Goal: Task Accomplishment & Management: Use online tool/utility

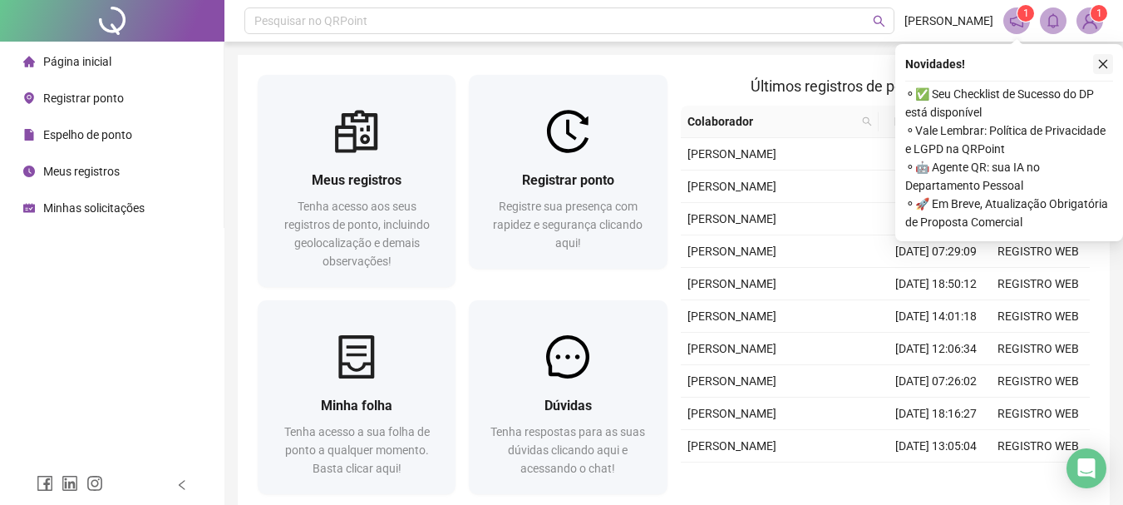
click at [1107, 65] on icon "close" at bounding box center [1103, 64] width 12 height 12
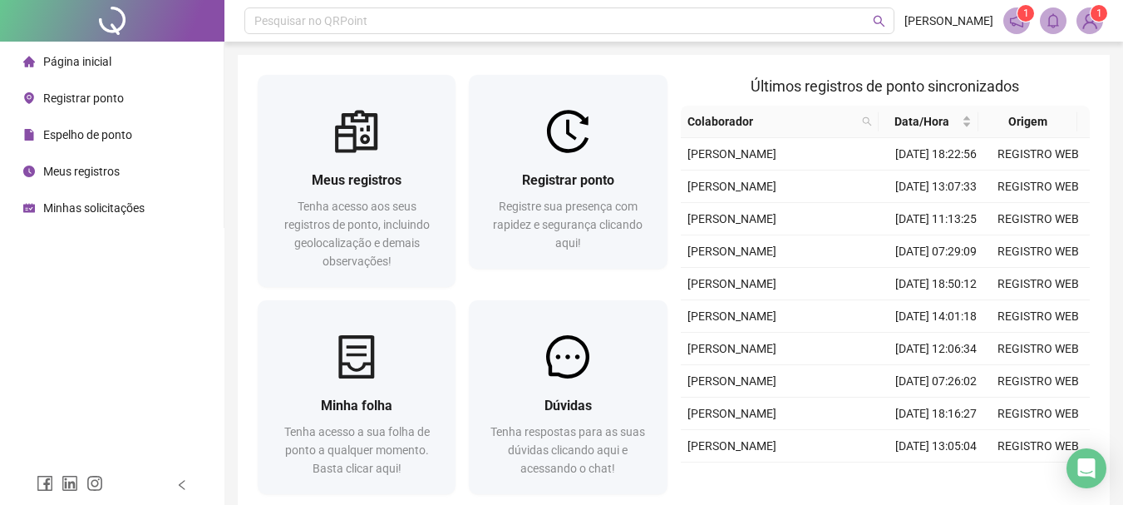
click at [677, 140] on div "Últimos registros de ponto sincronizados Colaborador Data/Hora Origem GISLAYNNE…" at bounding box center [885, 288] width 423 height 426
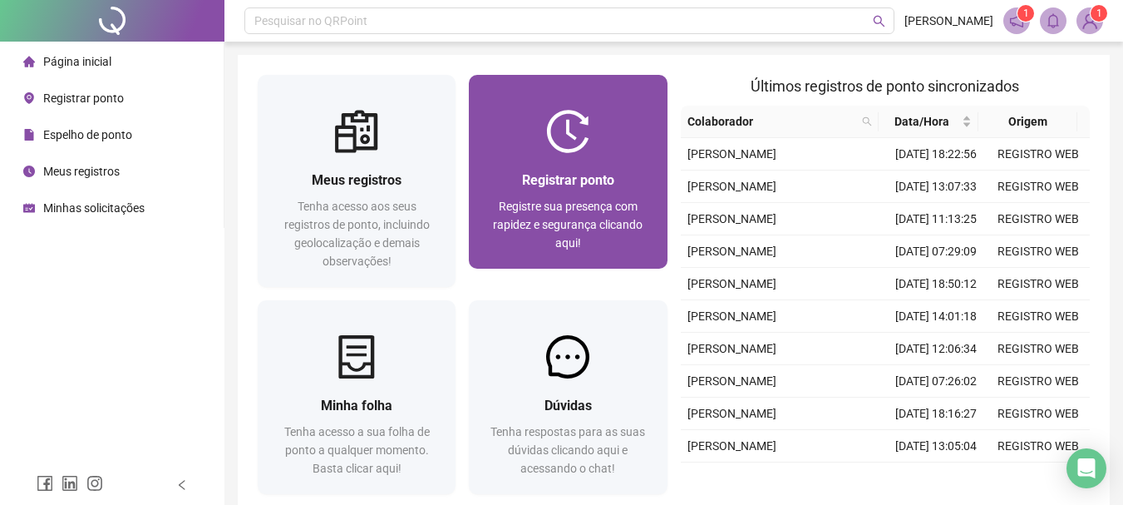
click at [616, 145] on div at bounding box center [568, 131] width 198 height 43
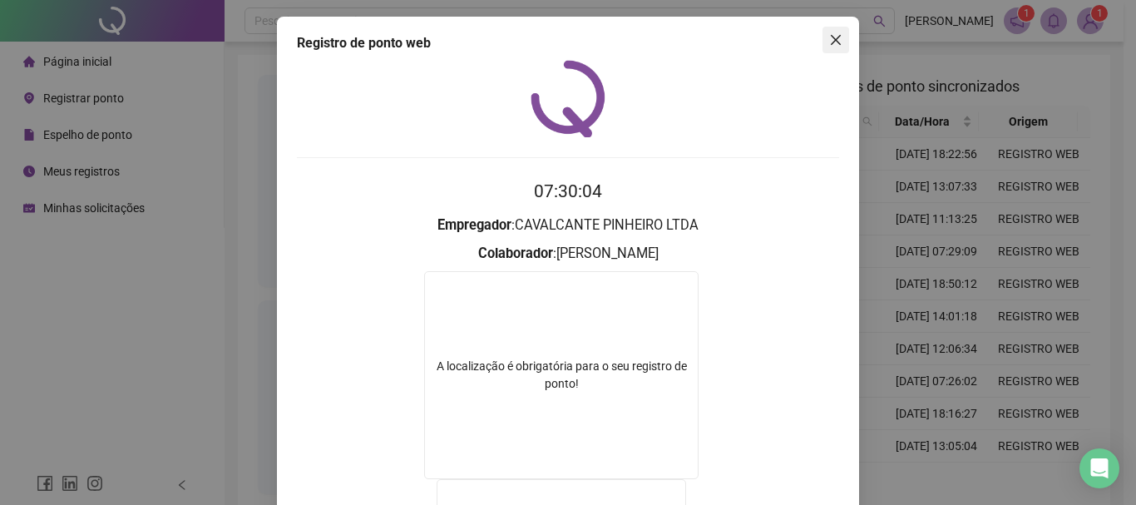
click at [830, 36] on icon "close" at bounding box center [835, 39] width 13 height 13
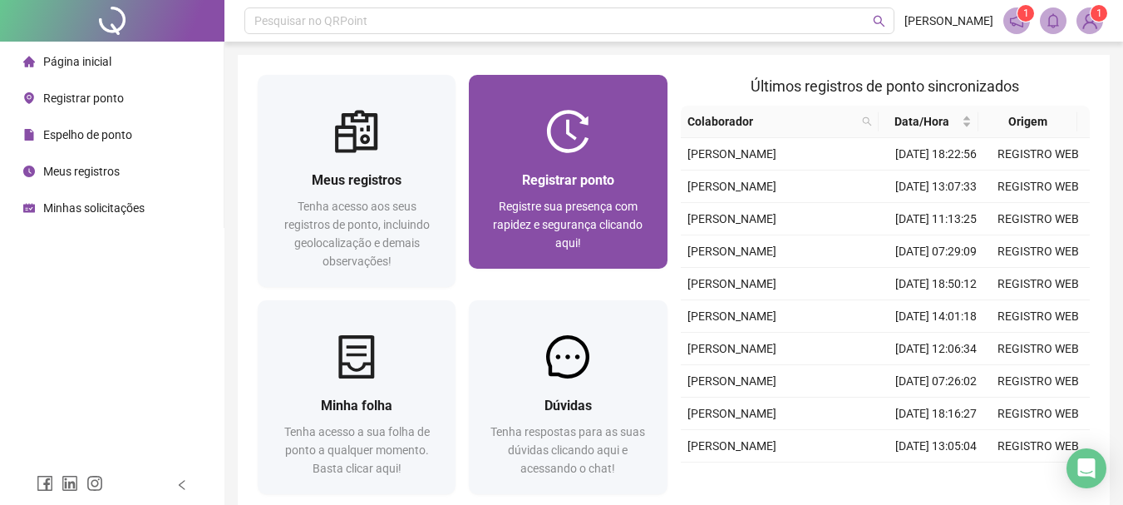
click at [597, 129] on div at bounding box center [568, 131] width 198 height 43
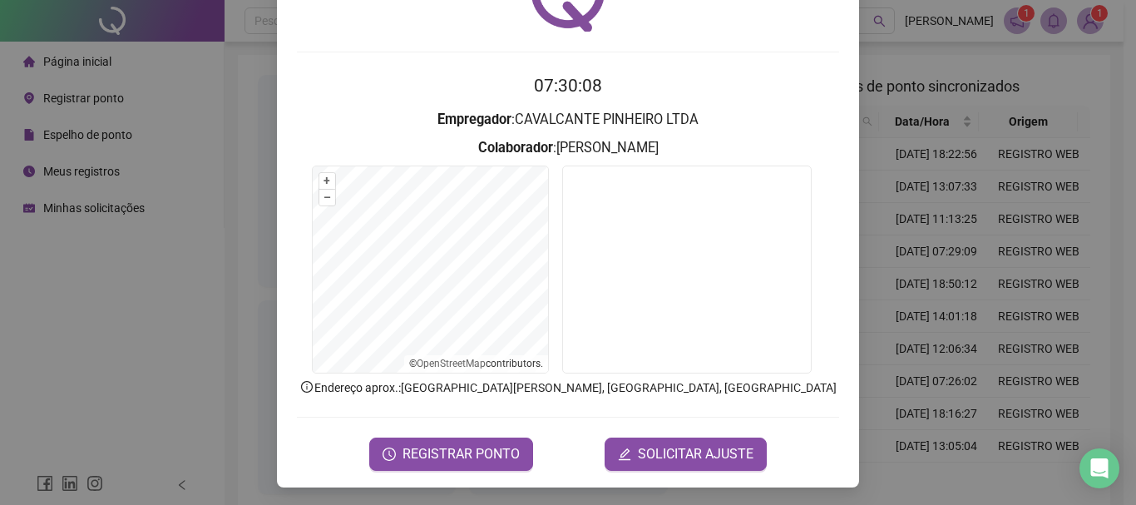
scroll to position [108, 0]
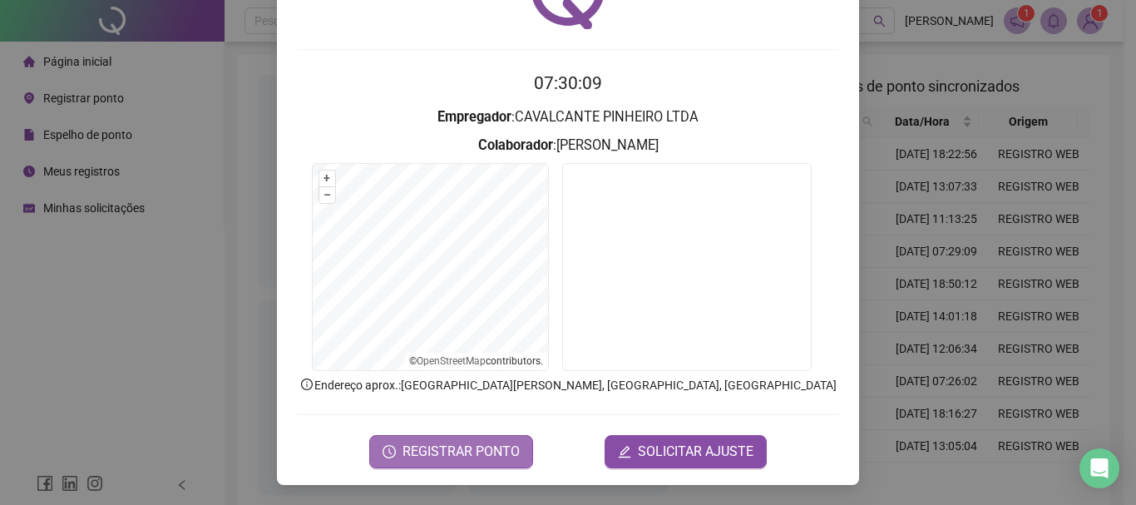
click at [445, 441] on span "REGISTRAR PONTO" at bounding box center [460, 451] width 117 height 20
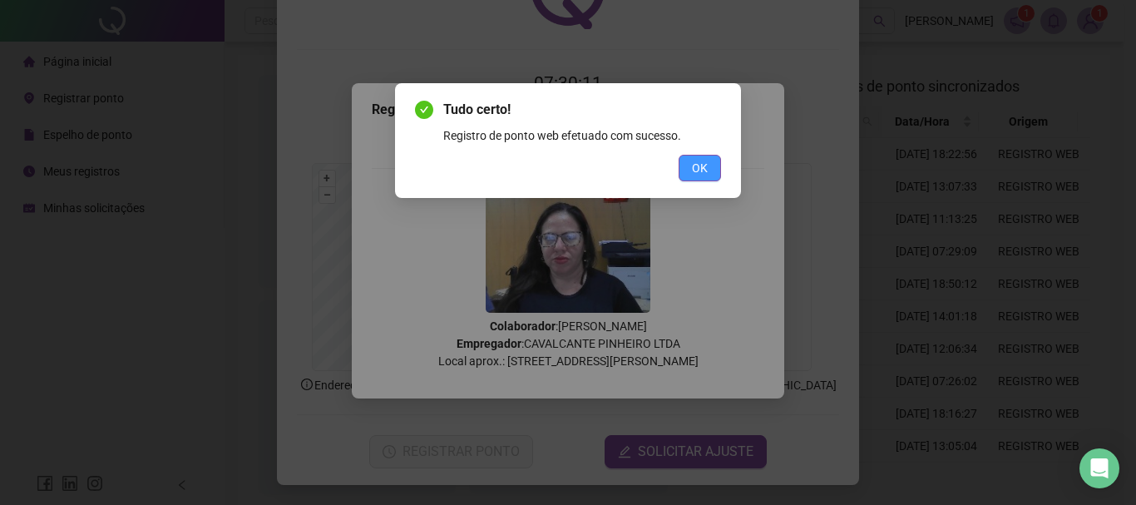
click at [701, 165] on span "OK" at bounding box center [700, 168] width 16 height 18
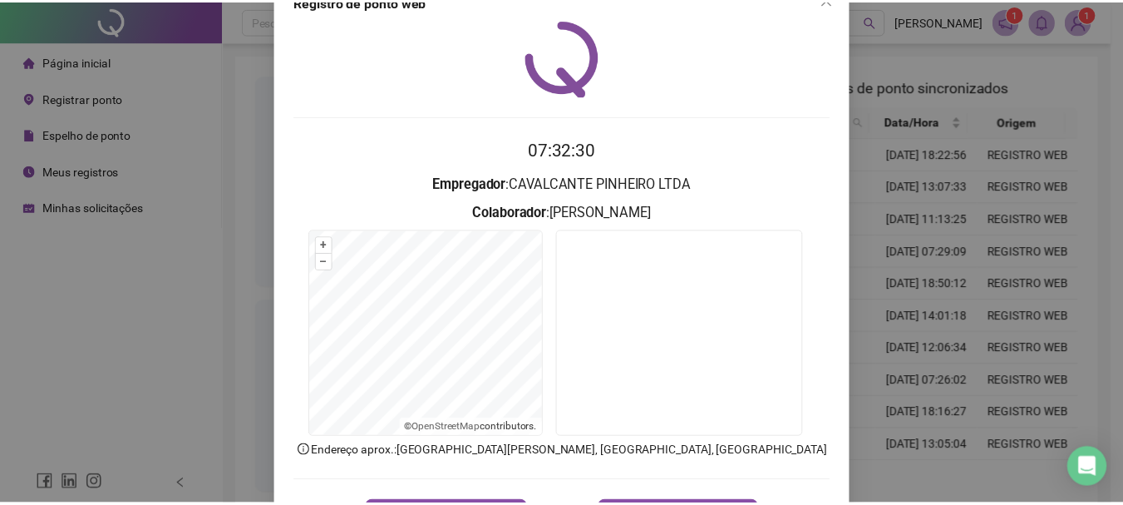
scroll to position [0, 0]
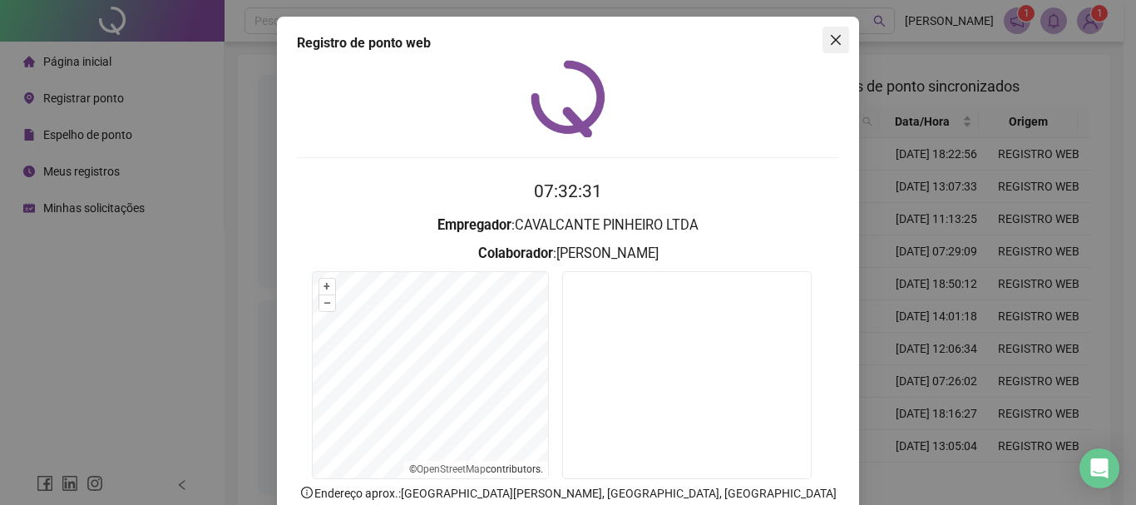
drag, startPoint x: 833, startPoint y: 43, endPoint x: 710, endPoint y: 7, distance: 128.1
click at [832, 43] on icon "close" at bounding box center [835, 40] width 10 height 10
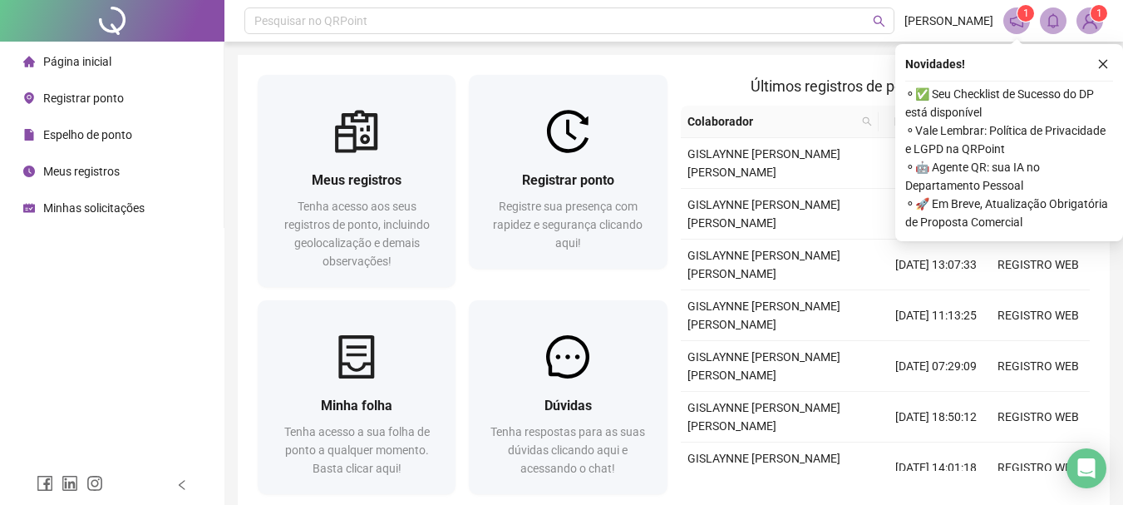
click at [1096, 27] on img at bounding box center [1089, 20] width 25 height 25
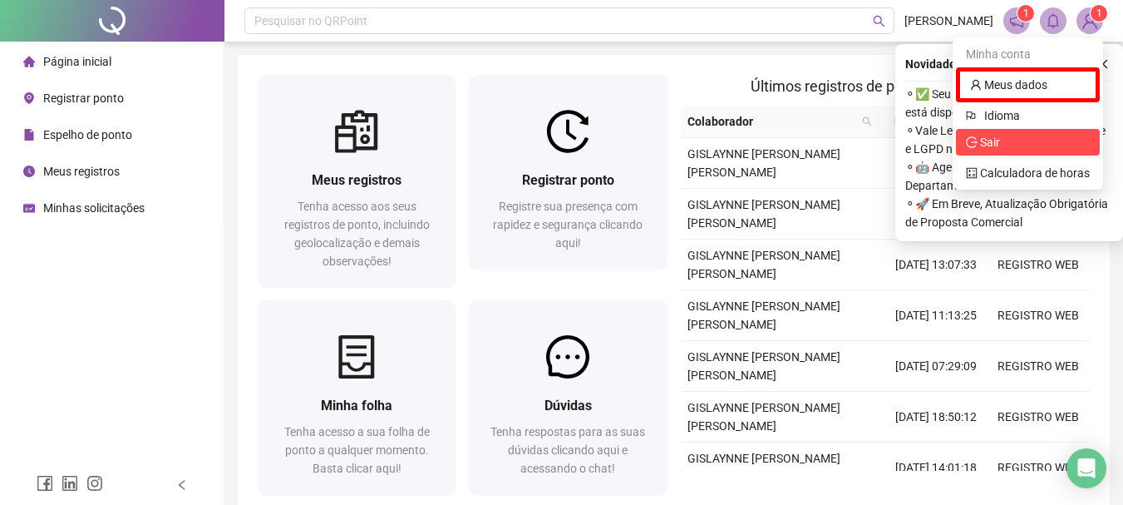
click at [1025, 145] on span "Sair" at bounding box center [1028, 142] width 124 height 18
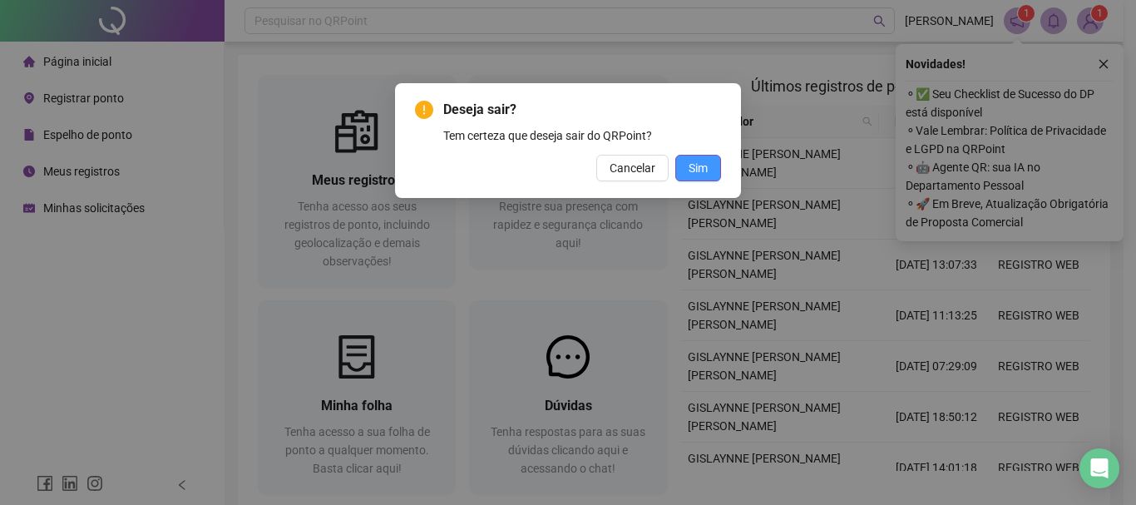
click at [702, 165] on span "Sim" at bounding box center [697, 168] width 19 height 18
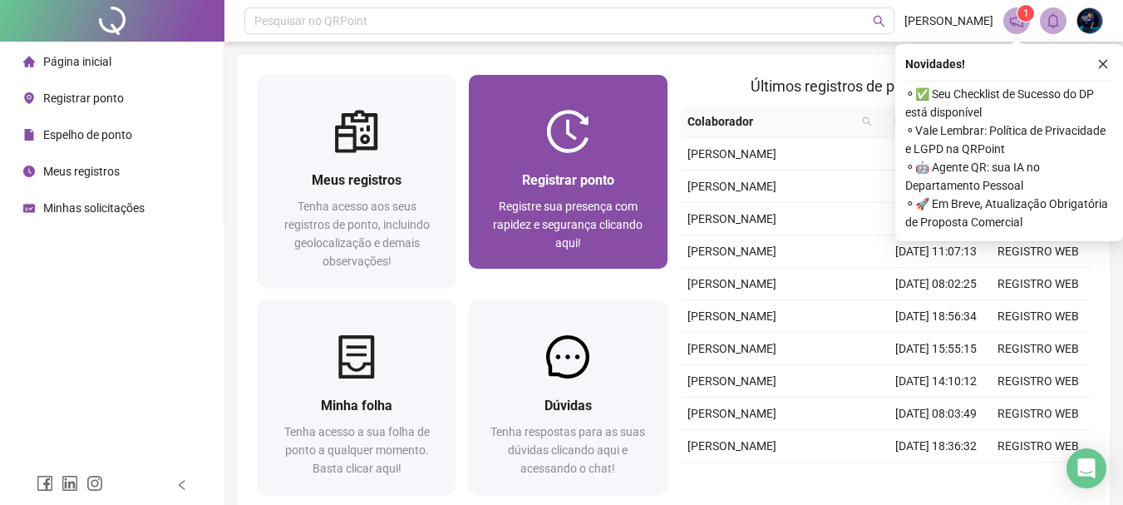
click at [611, 189] on div "Registrar ponto" at bounding box center [568, 180] width 158 height 21
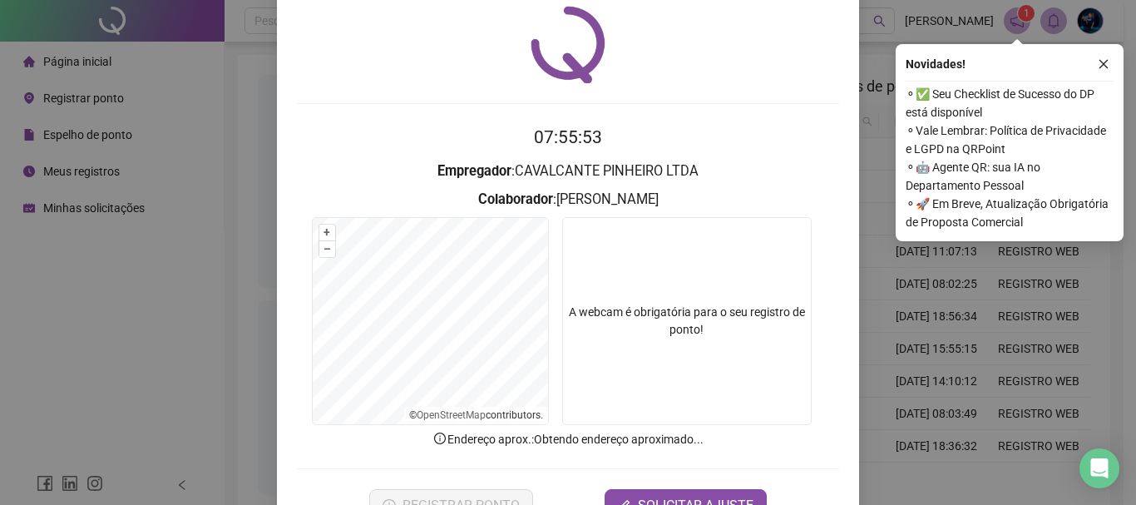
scroll to position [108, 0]
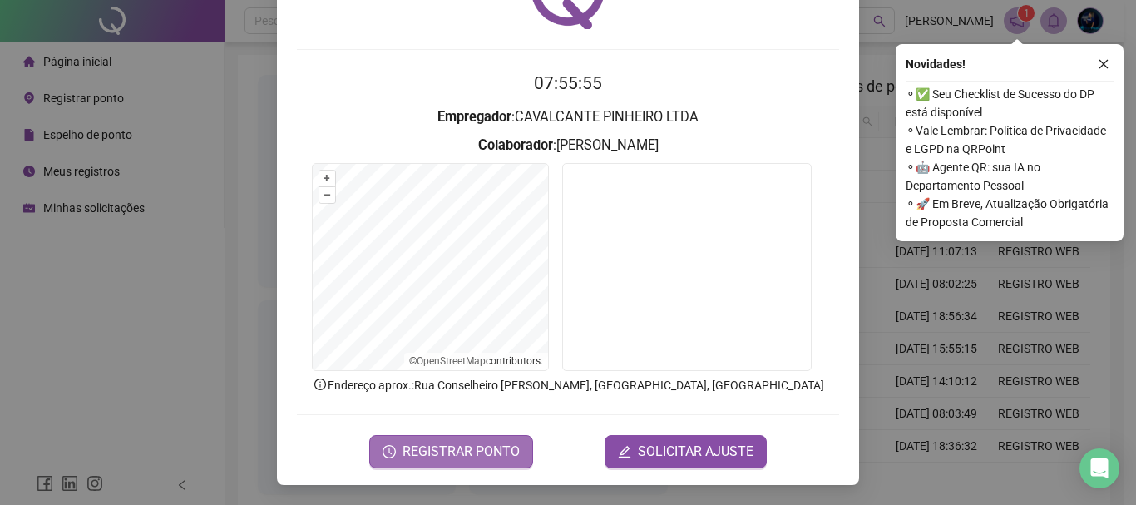
click at [461, 444] on span "REGISTRAR PONTO" at bounding box center [460, 451] width 117 height 20
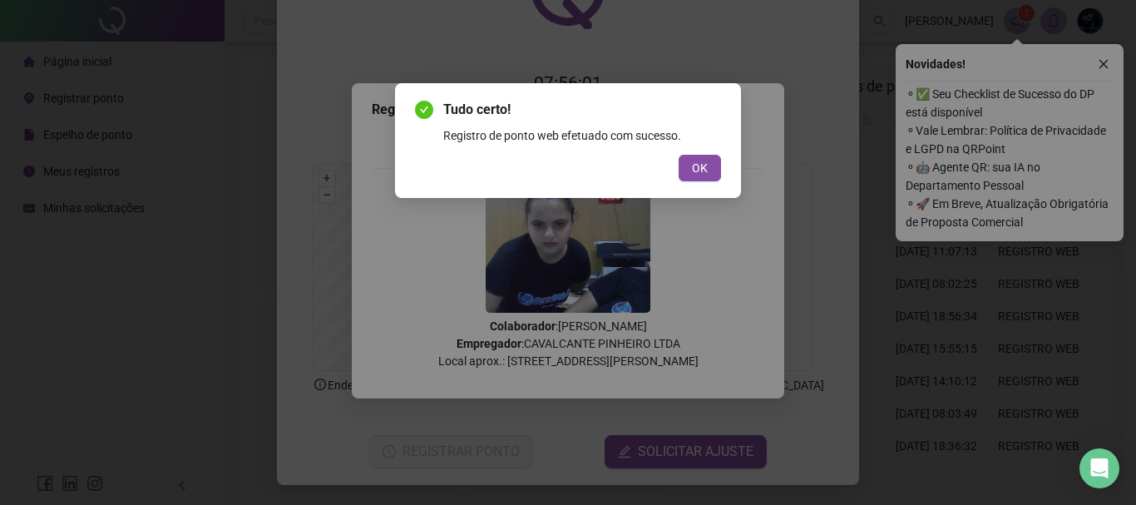
click at [715, 145] on div "Tudo certo! Registro de ponto web efetuado com sucesso. OK" at bounding box center [568, 140] width 306 height 81
click at [1101, 60] on div "Tudo certo! Registro de ponto web efetuado com sucesso. OK" at bounding box center [568, 252] width 1136 height 505
click at [702, 158] on button "OK" at bounding box center [699, 168] width 42 height 27
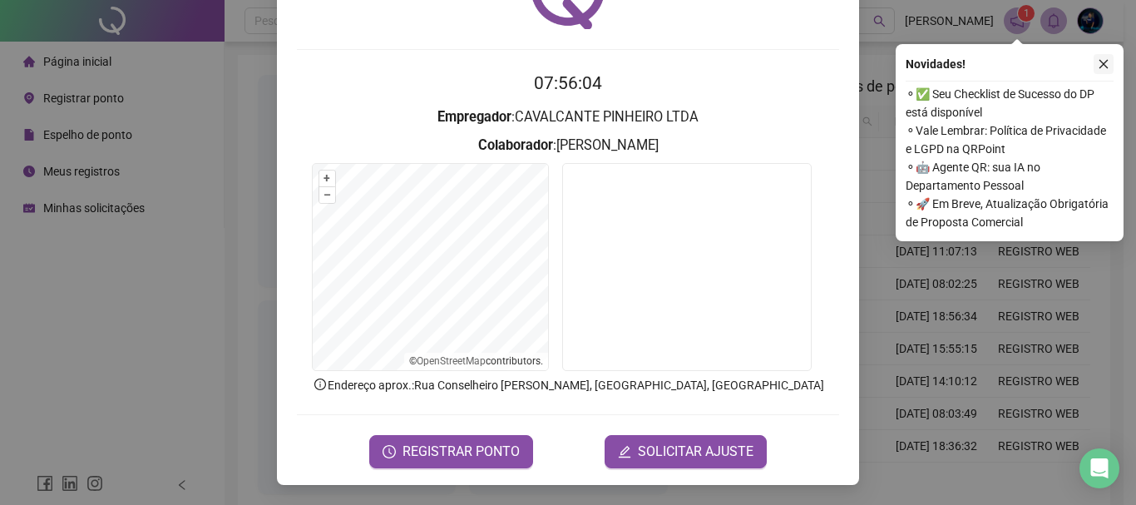
click at [1101, 63] on icon "close" at bounding box center [1103, 64] width 12 height 12
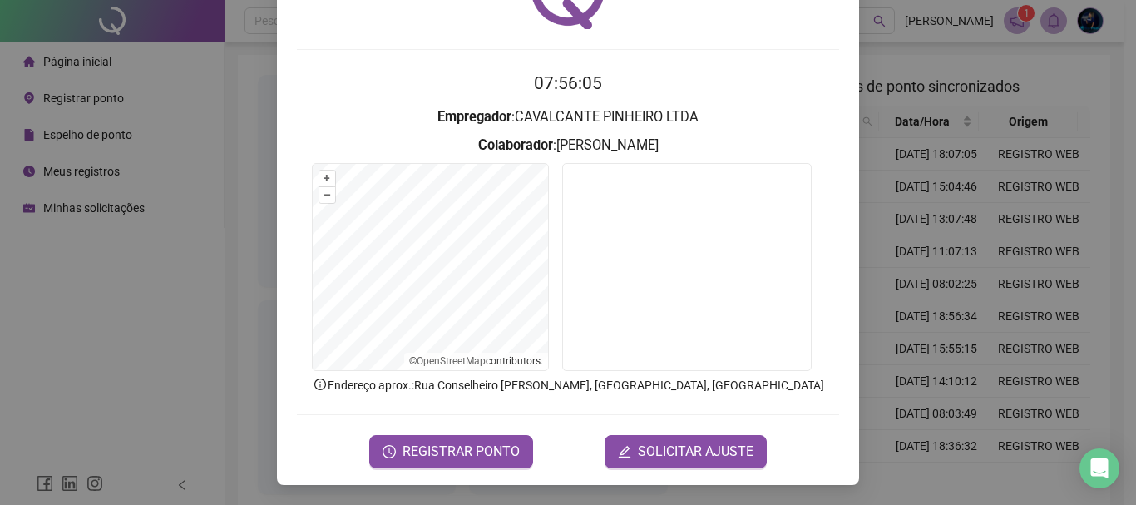
click at [1092, 20] on div "Registro de ponto web 07:56:05 Empregador : CAVALCANTE PINHEIRO LTDA Colaborado…" at bounding box center [568, 252] width 1136 height 505
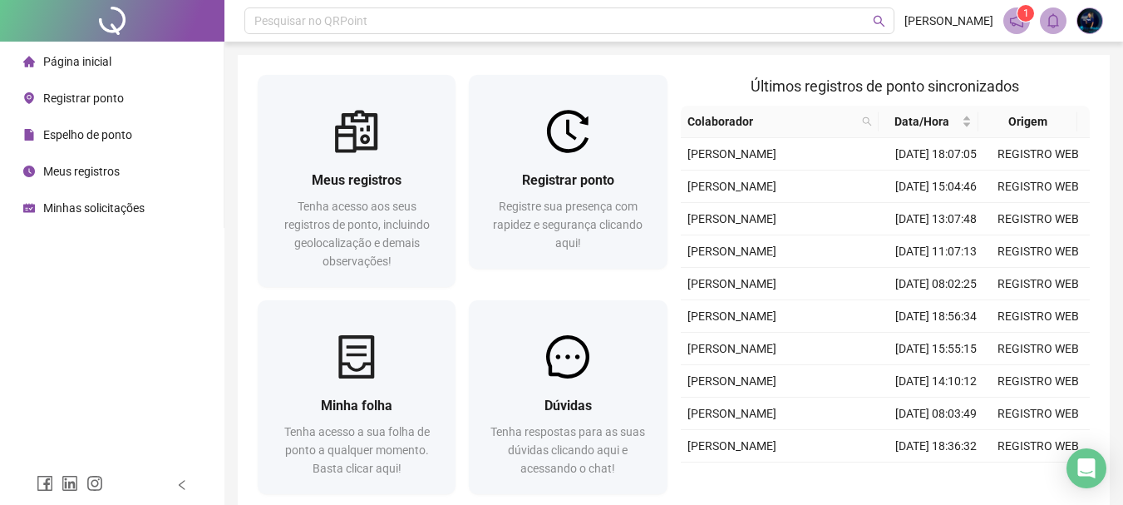
click at [1086, 22] on img at bounding box center [1089, 20] width 25 height 25
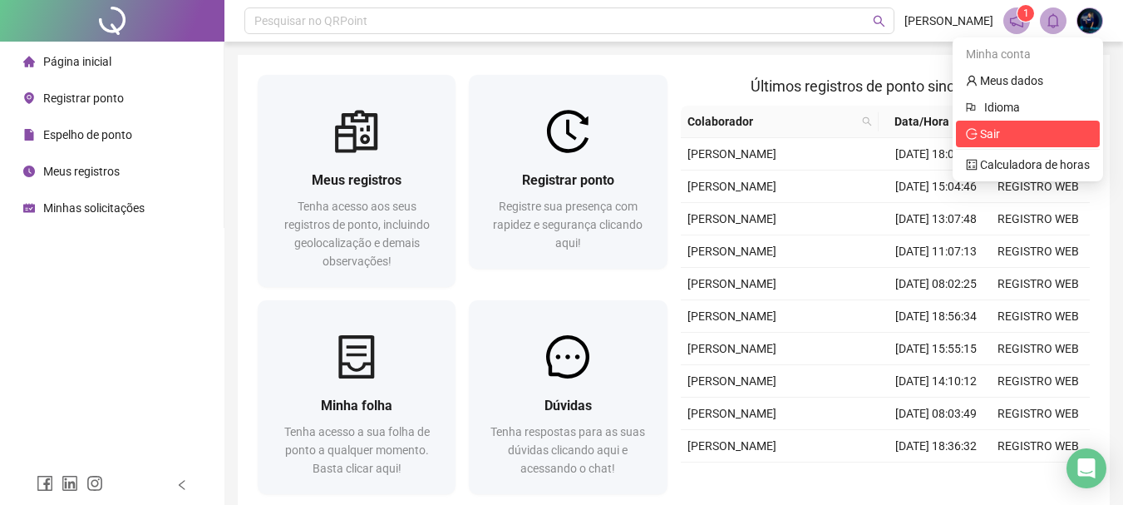
click at [1008, 137] on span "Sair" at bounding box center [1028, 134] width 124 height 18
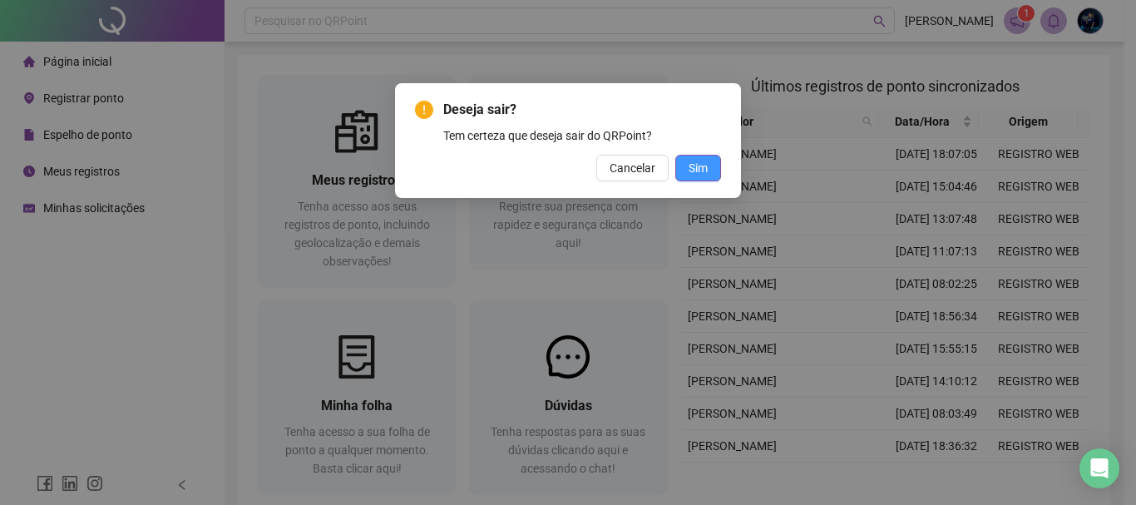
click at [713, 162] on button "Sim" at bounding box center [698, 168] width 46 height 27
